Goal: Find specific page/section: Find specific page/section

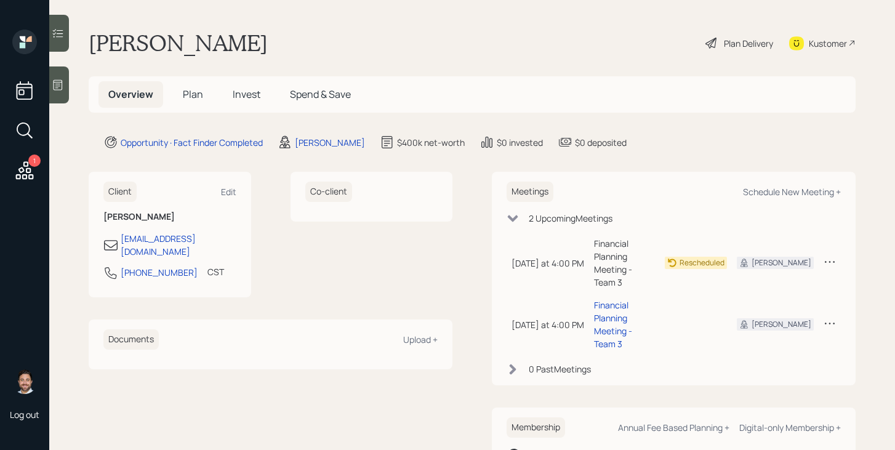
click at [192, 92] on span "Plan" at bounding box center [193, 94] width 20 height 14
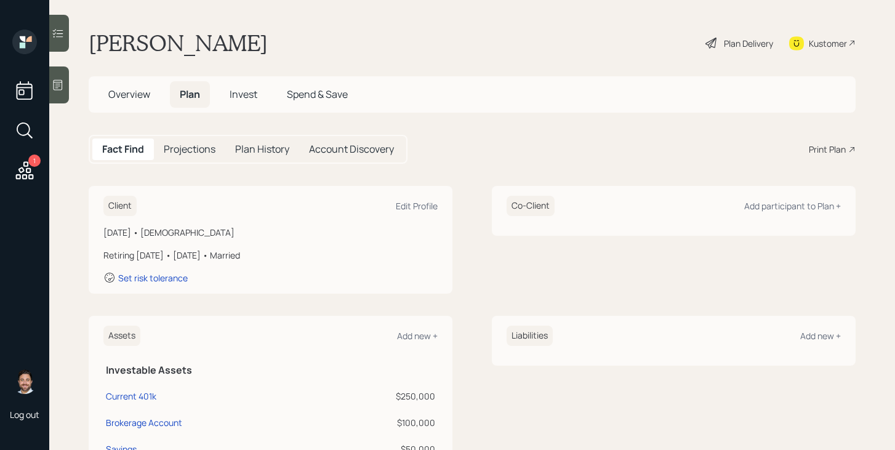
click at [208, 178] on main "[PERSON_NAME] Plan Delivery Kustomer Overview Plan Invest Spend & Save Fact Fin…" at bounding box center [472, 225] width 846 height 450
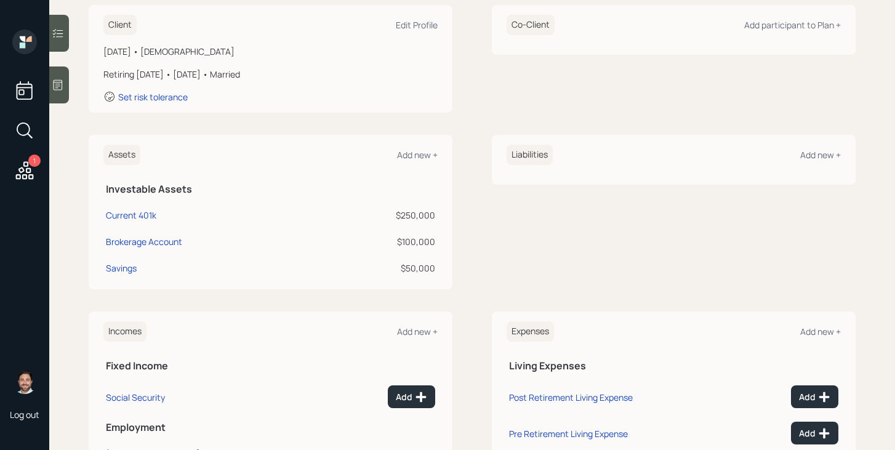
scroll to position [281, 0]
